Goal: Find specific page/section: Find specific page/section

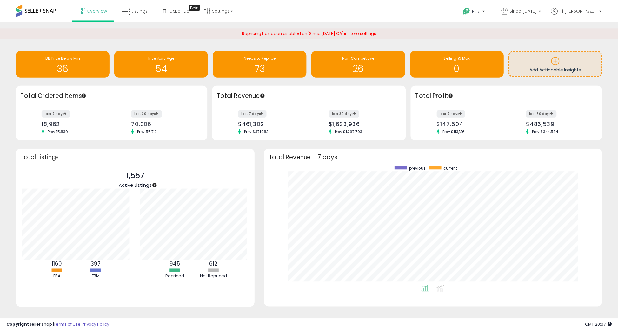
scroll to position [317534, 317329]
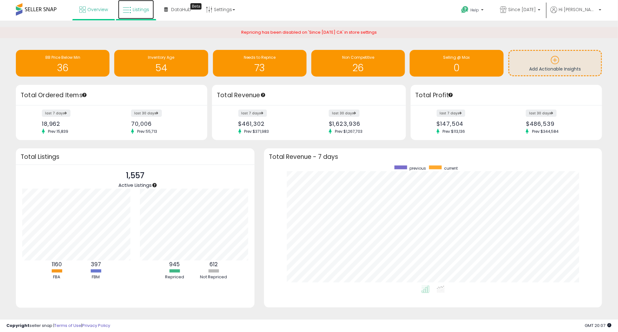
click at [142, 5] on link "Listings" at bounding box center [136, 9] width 36 height 19
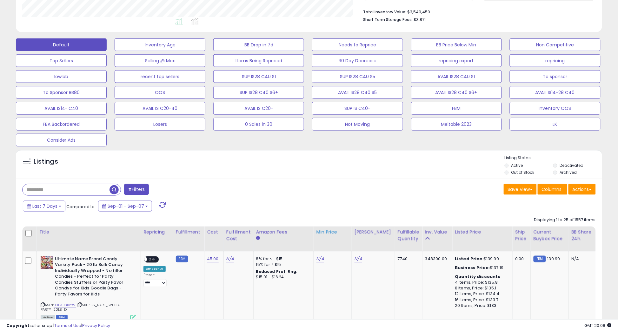
scroll to position [247, 0]
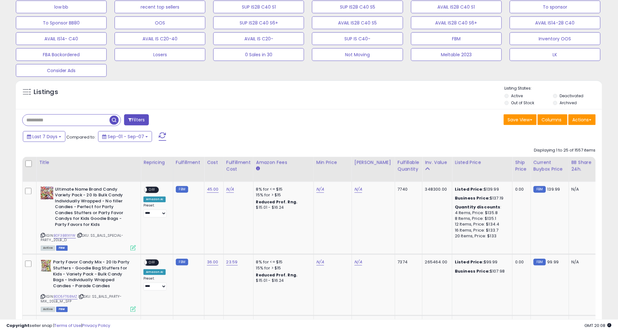
click at [83, 115] on input "text" at bounding box center [66, 120] width 87 height 11
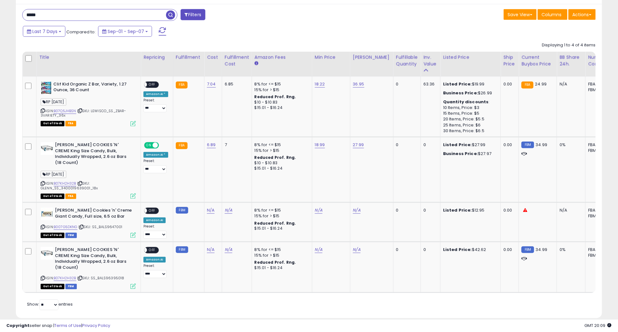
scroll to position [355, 0]
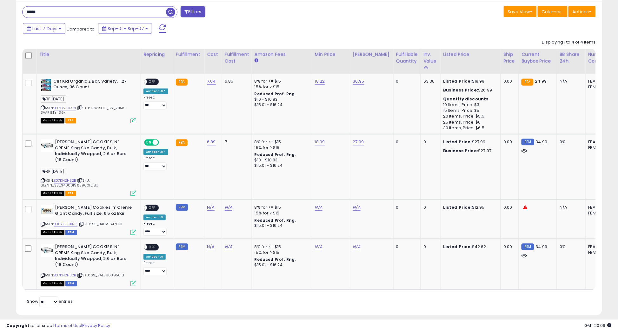
click at [107, 12] on input "*****" at bounding box center [95, 12] width 144 height 11
type input "*"
click at [173, 10] on span "button" at bounding box center [170, 12] width 9 height 9
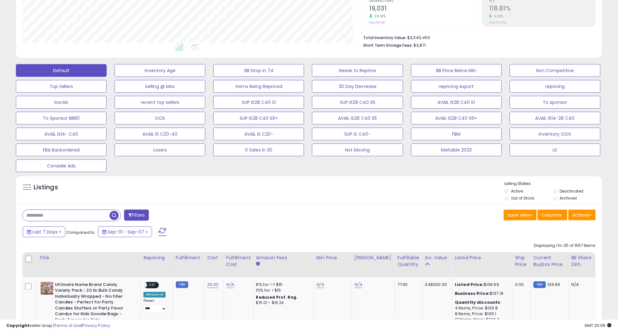
scroll to position [130, 341]
